Goal: Information Seeking & Learning: Learn about a topic

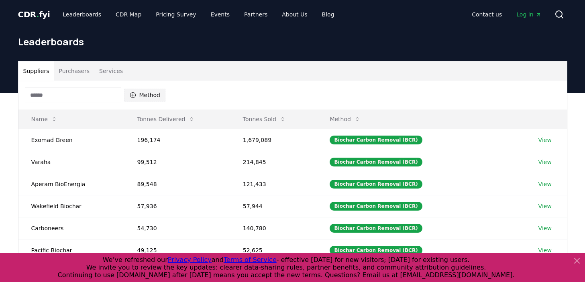
click at [143, 98] on button "Method" at bounding box center [144, 95] width 41 height 13
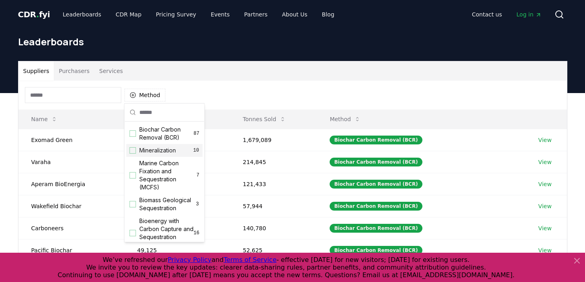
click at [154, 152] on span "Mineralization" at bounding box center [157, 151] width 37 height 8
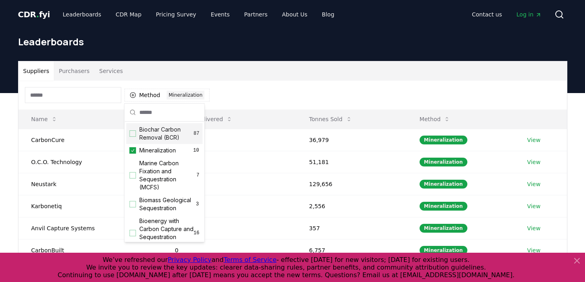
click at [375, 85] on div "Method 1 Mineralization" at bounding box center [292, 95] width 549 height 29
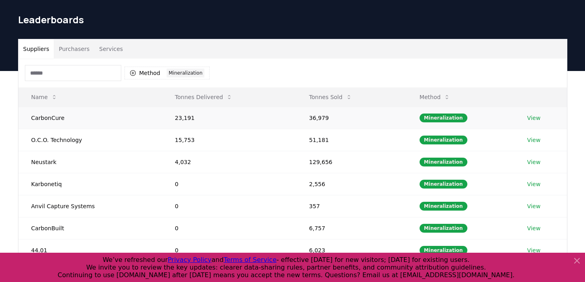
scroll to position [24, 0]
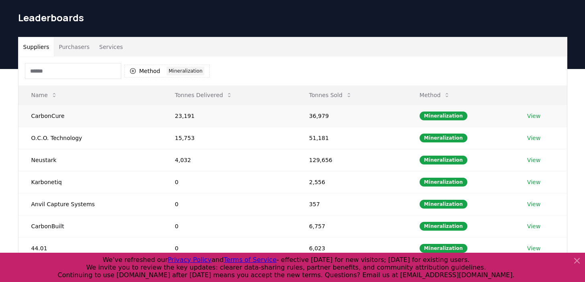
click at [533, 119] on link "View" at bounding box center [533, 116] width 13 height 8
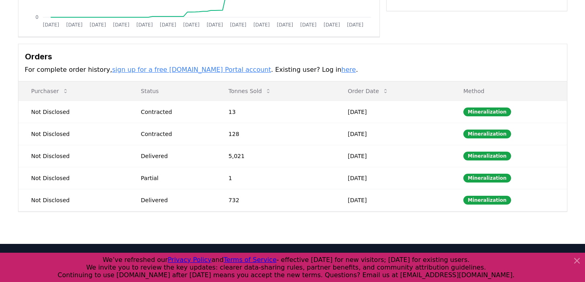
scroll to position [194, 0]
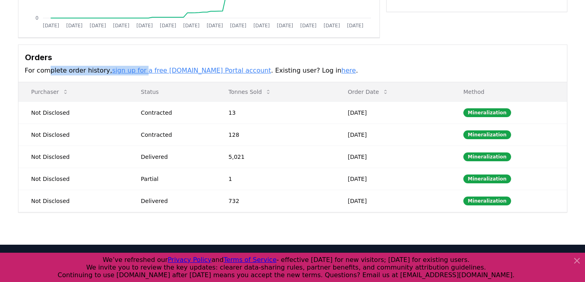
drag, startPoint x: 48, startPoint y: 73, endPoint x: 137, endPoint y: 75, distance: 89.6
click at [137, 75] on p "For complete order history, sign up for a free [DOMAIN_NAME] Portal account . E…" at bounding box center [293, 71] width 536 height 10
click at [152, 80] on div "Orders For complete order history, sign up for a free [DOMAIN_NAME] Portal acco…" at bounding box center [292, 63] width 549 height 37
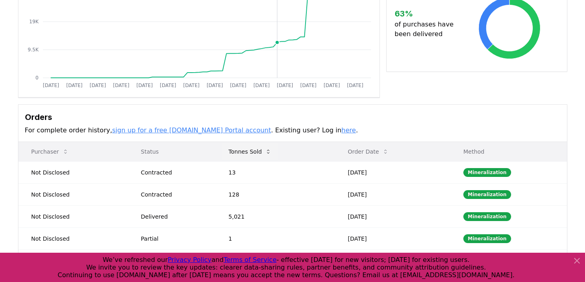
scroll to position [144, 0]
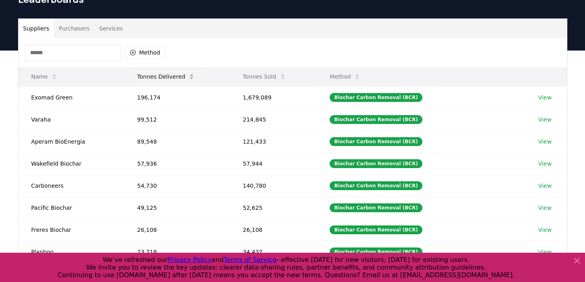
scroll to position [46, 0]
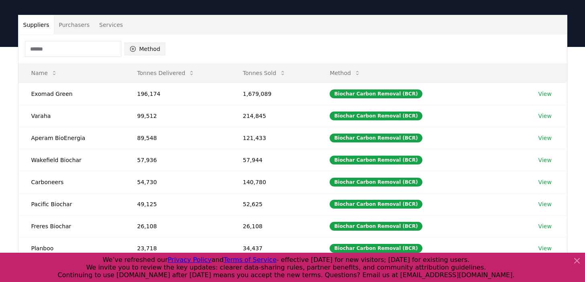
click at [138, 46] on button "Method" at bounding box center [144, 49] width 41 height 13
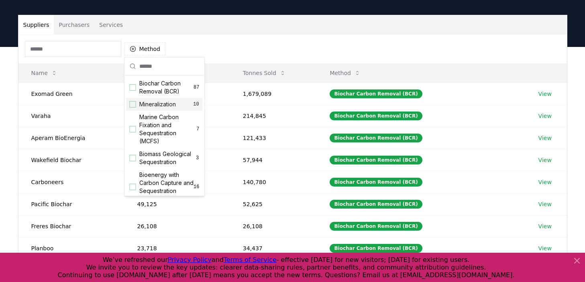
click at [155, 107] on span "Mineralization" at bounding box center [157, 104] width 37 height 8
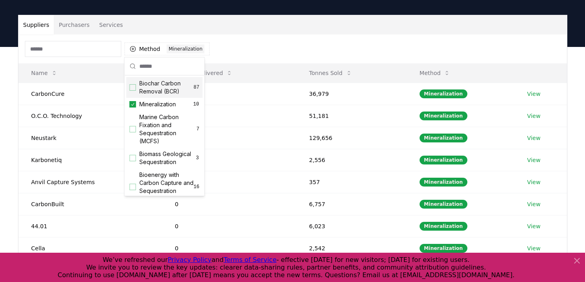
click at [265, 62] on div "Method 1 Mineralization" at bounding box center [292, 49] width 549 height 29
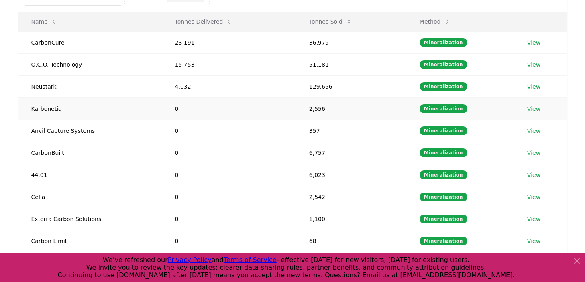
scroll to position [97, 0]
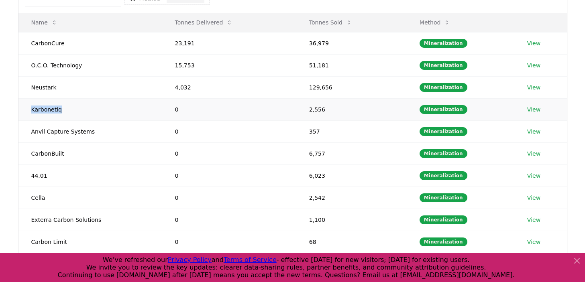
drag, startPoint x: 30, startPoint y: 110, endPoint x: 70, endPoint y: 111, distance: 40.2
click at [70, 111] on td "Karbonetiq" at bounding box center [90, 109] width 144 height 22
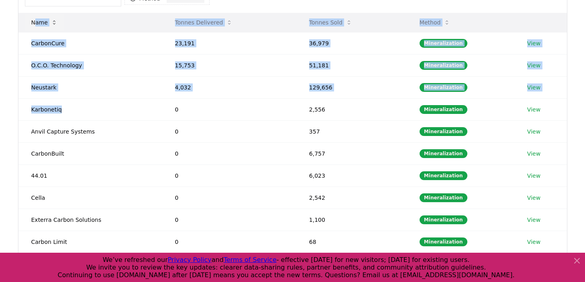
drag, startPoint x: 60, startPoint y: 108, endPoint x: 35, endPoint y: 26, distance: 86.0
click at [35, 26] on table "Name Tonnes Delivered Tonnes Sold Method CarbonCure 23,191 36,979 Mineralizatio…" at bounding box center [292, 133] width 549 height 241
click at [41, 112] on td "Karbonetiq" at bounding box center [90, 109] width 144 height 22
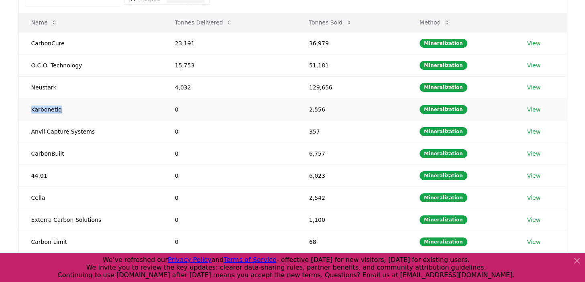
click at [41, 112] on td "Karbonetiq" at bounding box center [90, 109] width 144 height 22
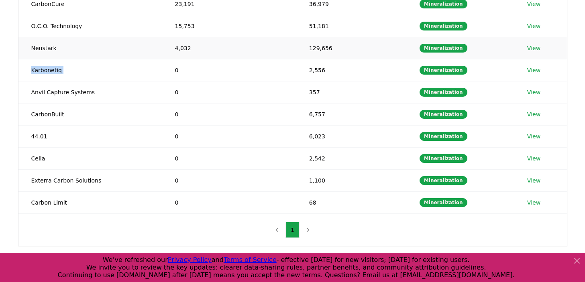
scroll to position [135, 0]
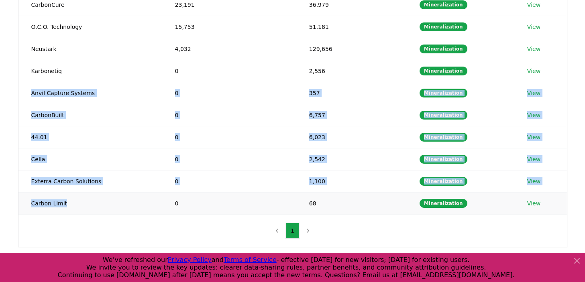
drag, startPoint x: 28, startPoint y: 96, endPoint x: 133, endPoint y: 205, distance: 151.4
click at [133, 205] on tbody "CarbonCure 23,191 36,979 Mineralization View O.C.O. Technology 15,753 51,181 Mi…" at bounding box center [292, 104] width 549 height 221
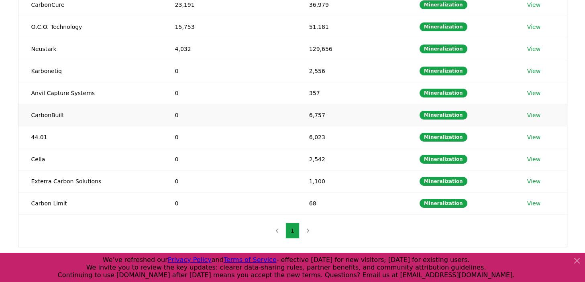
click at [60, 118] on td "CarbonBuilt" at bounding box center [90, 115] width 144 height 22
drag, startPoint x: 66, startPoint y: 119, endPoint x: 24, endPoint y: 116, distance: 42.3
click at [24, 116] on td "CarbonBuilt" at bounding box center [90, 115] width 144 height 22
drag, startPoint x: 46, startPoint y: 138, endPoint x: 33, endPoint y: 138, distance: 13.7
click at [33, 138] on td "44.01" at bounding box center [90, 137] width 144 height 22
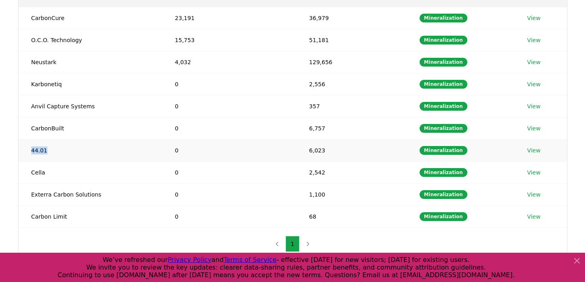
scroll to position [114, 0]
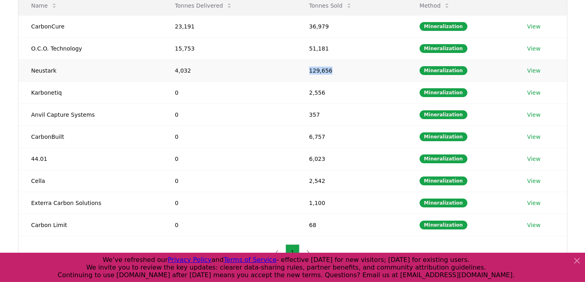
drag, startPoint x: 339, startPoint y: 69, endPoint x: 305, endPoint y: 70, distance: 34.5
click at [305, 70] on td "129,656" at bounding box center [351, 70] width 110 height 22
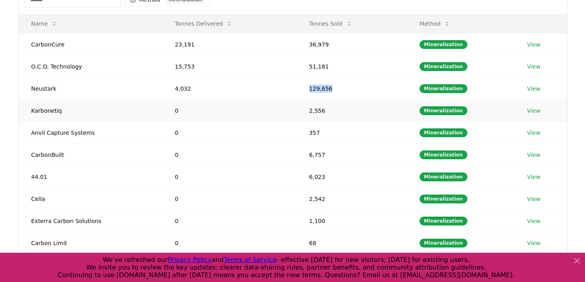
scroll to position [0, 0]
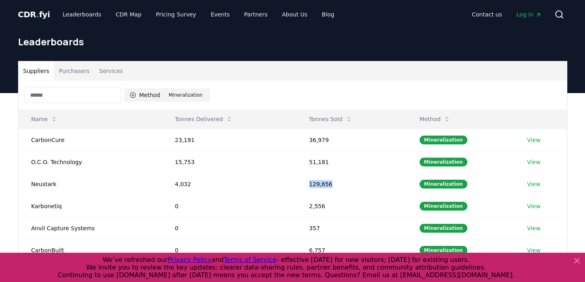
click at [169, 97] on div "Mineralization" at bounding box center [186, 95] width 38 height 9
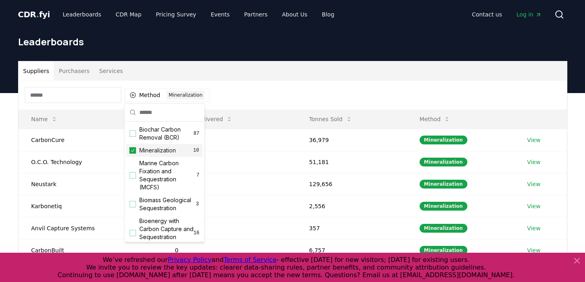
click at [132, 151] on icon "Suggestions" at bounding box center [132, 150] width 3 height 3
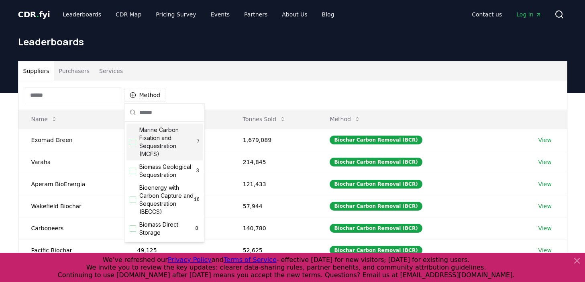
scroll to position [34, 0]
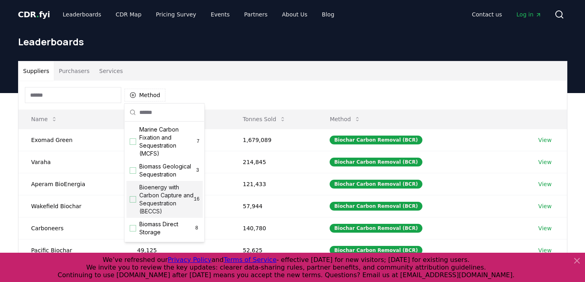
click at [133, 197] on div "Suggestions" at bounding box center [133, 199] width 6 height 6
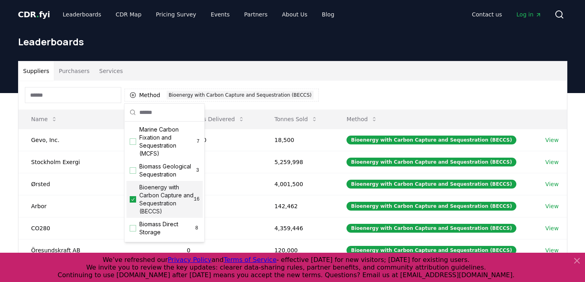
click at [10, 166] on div "Suppliers Purchasers Services Method 1 Bioenergy with Carbon Capture and Seques…" at bounding box center [292, 254] width 585 height 322
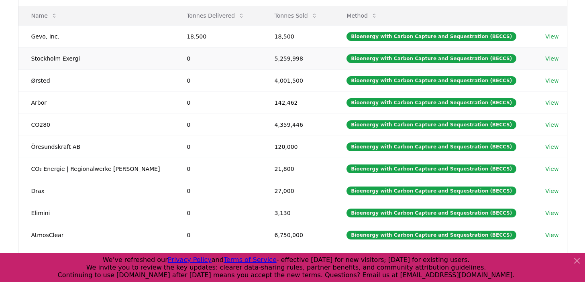
scroll to position [103, 0]
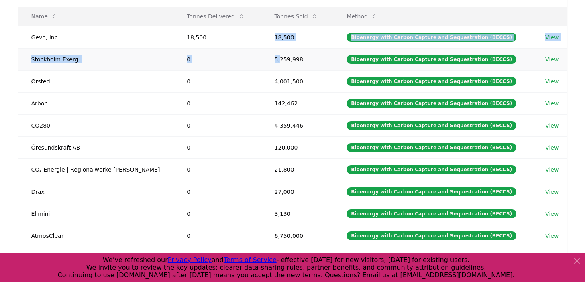
drag, startPoint x: 270, startPoint y: 33, endPoint x: 271, endPoint y: 62, distance: 29.3
click at [271, 62] on tbody "Gevo, Inc. 18,500 18,500 Bioenergy with Carbon Capture and Sequestration (BECCS…" at bounding box center [292, 136] width 549 height 221
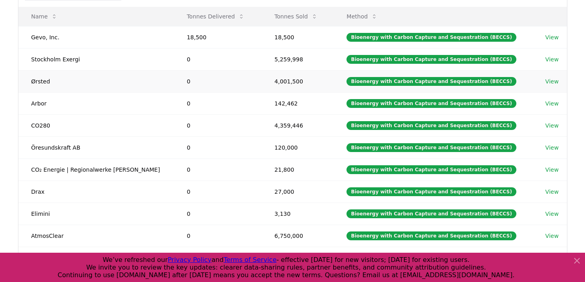
click at [271, 73] on td "4,001,500" at bounding box center [298, 81] width 72 height 22
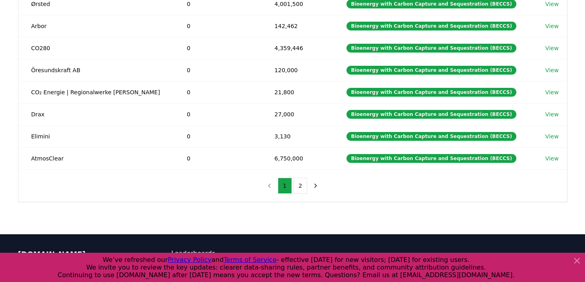
scroll to position [183, 0]
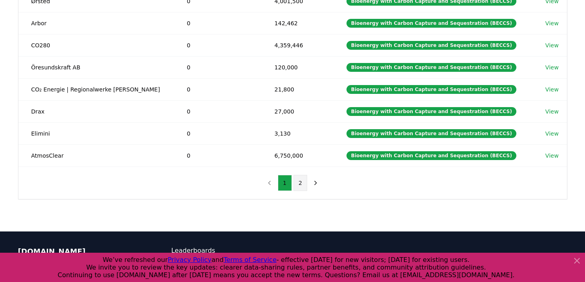
click at [304, 181] on button "2" at bounding box center [301, 183] width 14 height 16
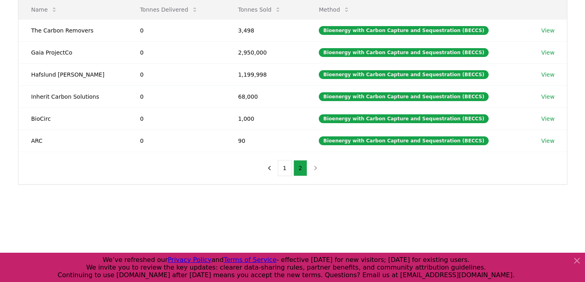
scroll to position [72, 0]
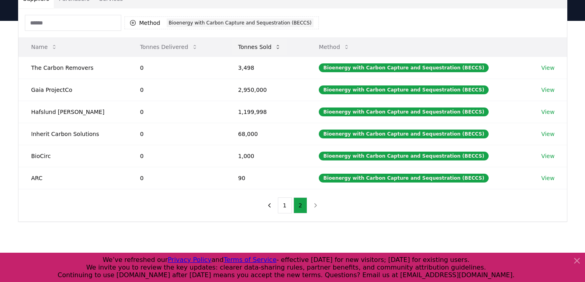
click at [254, 51] on button "Tonnes Sold" at bounding box center [260, 47] width 56 height 16
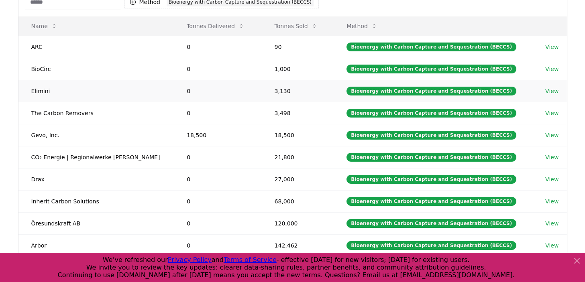
scroll to position [77, 0]
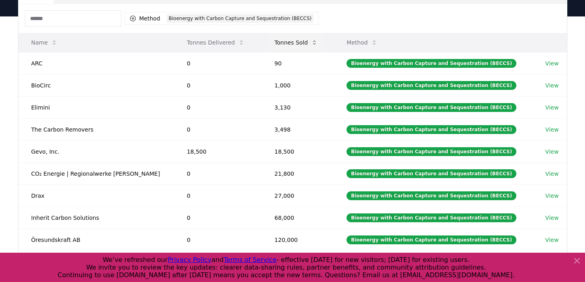
click at [279, 44] on button "Tonnes Sold" at bounding box center [296, 43] width 56 height 16
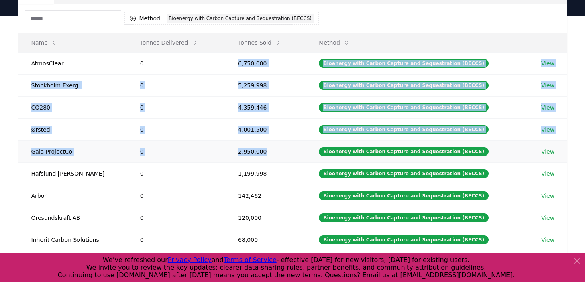
drag, startPoint x: 235, startPoint y: 67, endPoint x: 268, endPoint y: 151, distance: 91.1
click at [268, 151] on tbody "AtmosClear 0 6,750,000 Bioenergy with Carbon Capture and Sequestration (BECCS) …" at bounding box center [292, 162] width 549 height 221
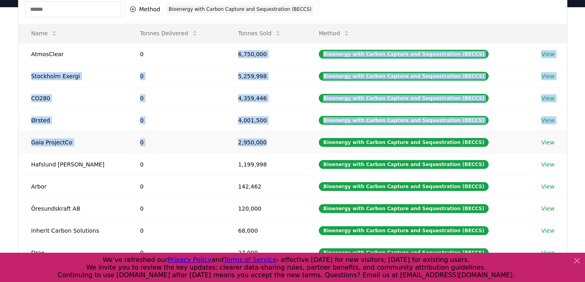
scroll to position [88, 0]
